Goal: Browse casually

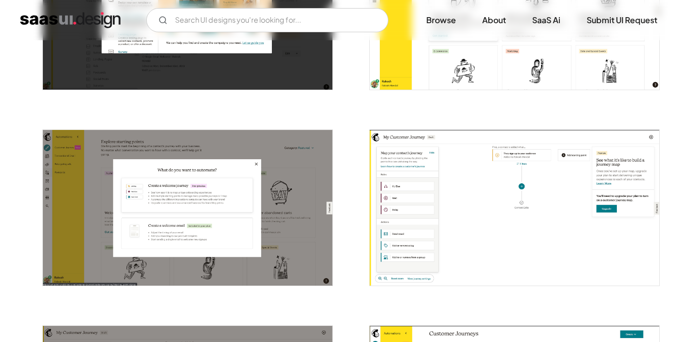
scroll to position [901, 0]
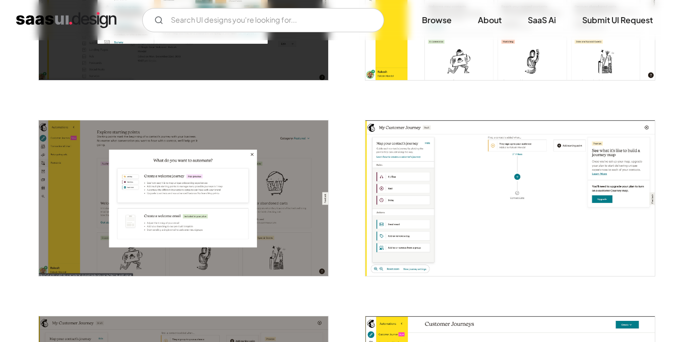
click at [506, 171] on img "open lightbox" at bounding box center [509, 198] width 289 height 156
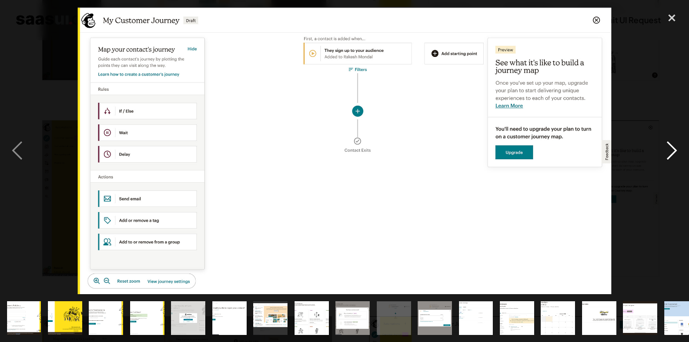
click at [665, 148] on div "next image" at bounding box center [671, 150] width 34 height 287
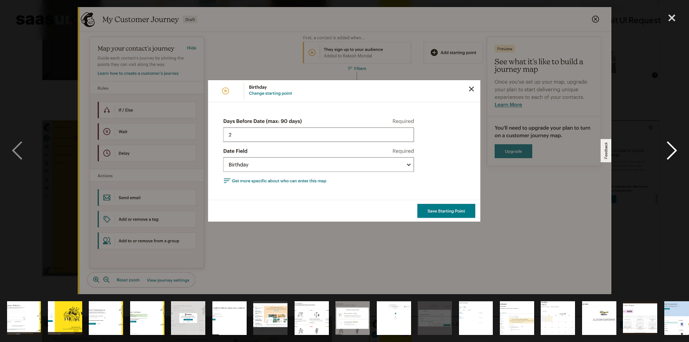
click at [665, 148] on div "next image" at bounding box center [671, 150] width 34 height 287
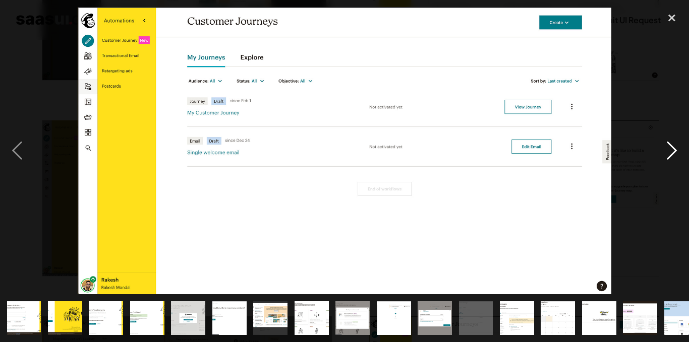
click at [665, 148] on div "next image" at bounding box center [671, 150] width 34 height 287
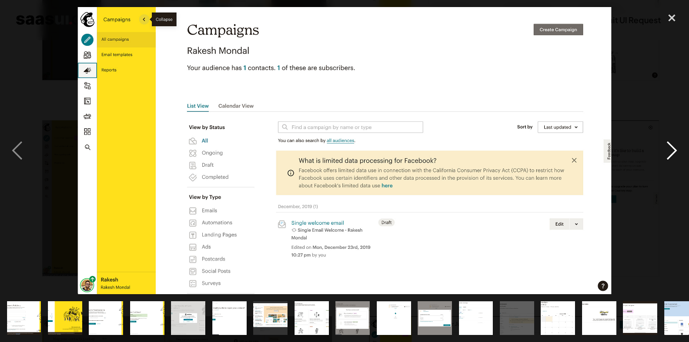
click at [665, 148] on div "next image" at bounding box center [671, 150] width 34 height 287
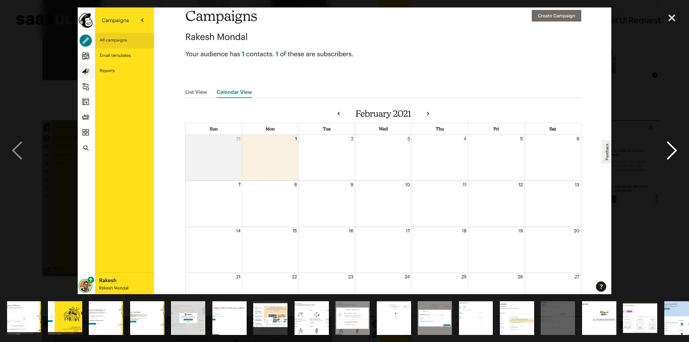
click at [665, 148] on div "next image" at bounding box center [671, 150] width 34 height 287
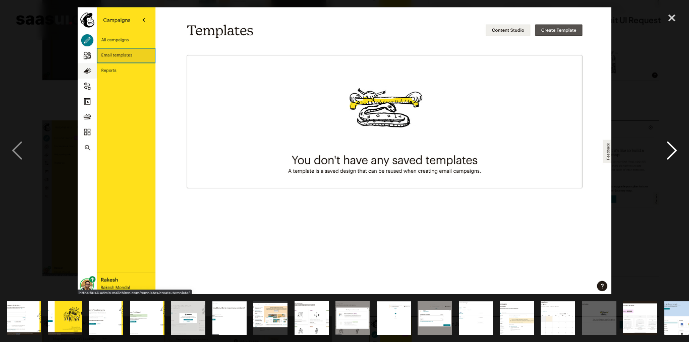
click at [665, 148] on div "next image" at bounding box center [671, 150] width 34 height 287
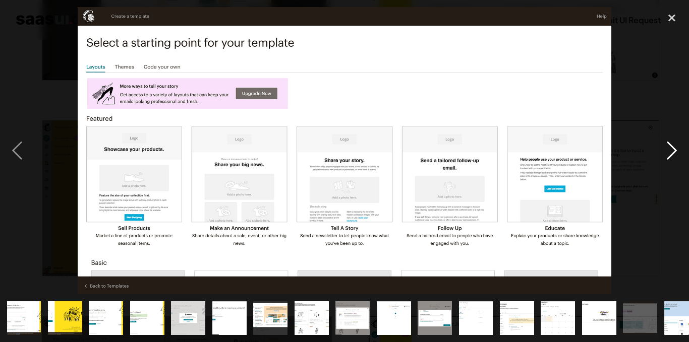
click at [665, 148] on div "next image" at bounding box center [671, 150] width 34 height 287
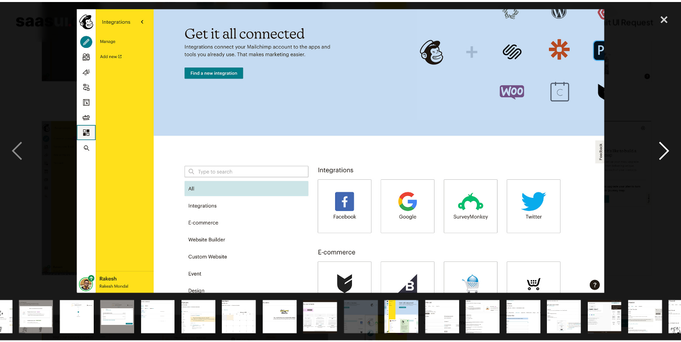
scroll to position [0, 345]
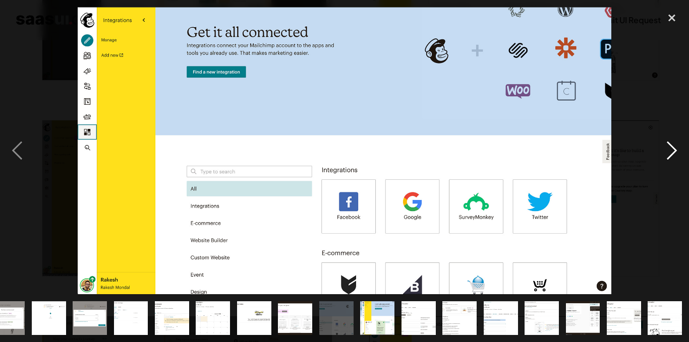
click at [665, 148] on div "next image" at bounding box center [671, 150] width 34 height 287
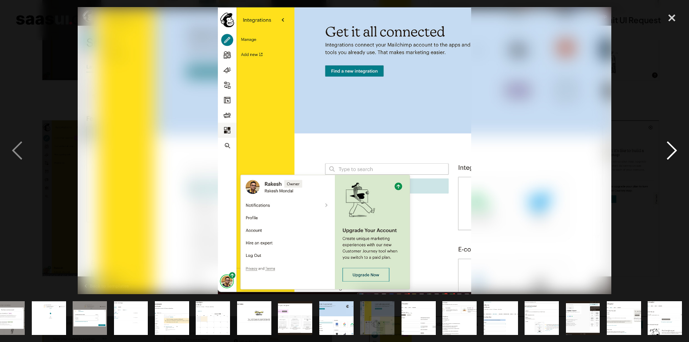
click at [665, 148] on div "next image" at bounding box center [671, 150] width 34 height 287
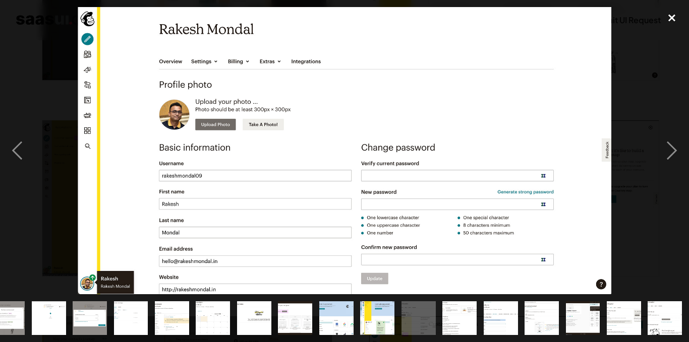
click at [668, 13] on div "close lightbox" at bounding box center [671, 18] width 34 height 22
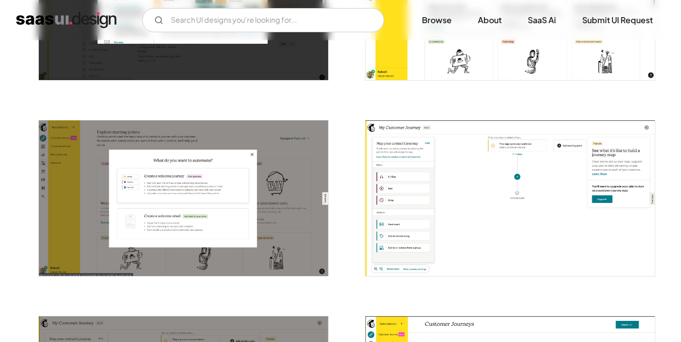
scroll to position [0, 0]
